Goal: Information Seeking & Learning: Learn about a topic

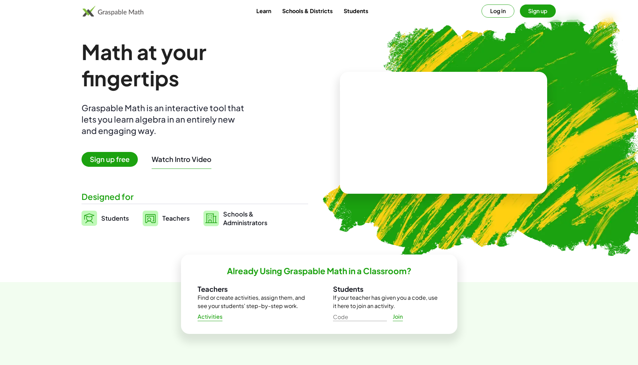
click at [266, 16] on link "Learn" at bounding box center [264, 10] width 26 height 13
click at [172, 220] on span "Teachers" at bounding box center [175, 218] width 27 height 8
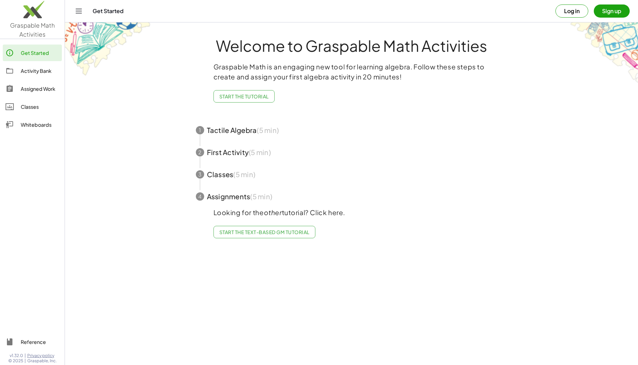
click at [33, 67] on div "Activity Bank" at bounding box center [40, 71] width 38 height 8
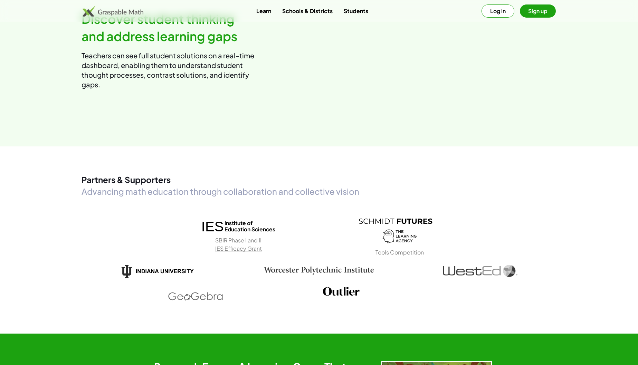
scroll to position [878, 0]
